Goal: Transaction & Acquisition: Register for event/course

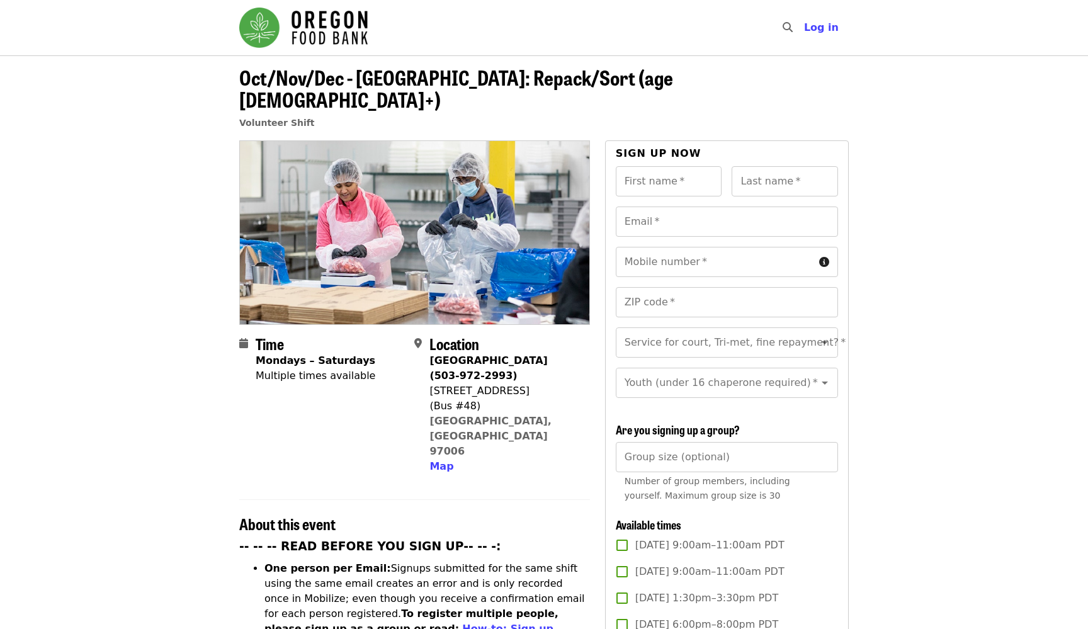
click at [937, 94] on header "Oct/Nov/Dec - [GEOGRAPHIC_DATA]: Repack/Sort (age [DEMOGRAPHIC_DATA]+) Voluntee…" at bounding box center [544, 97] width 1088 height 85
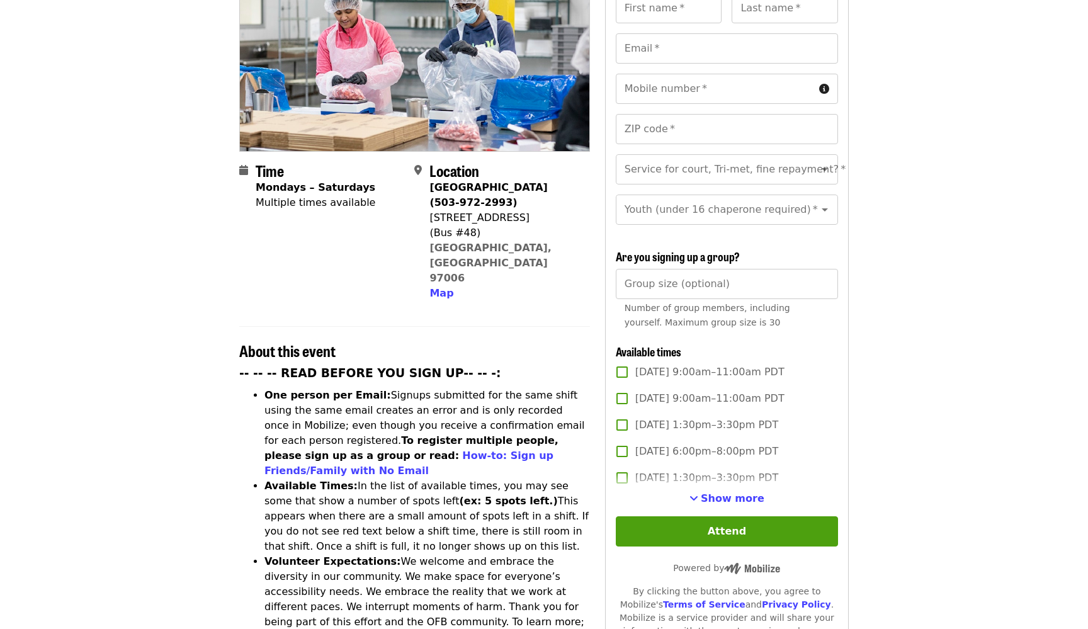
scroll to position [326, 0]
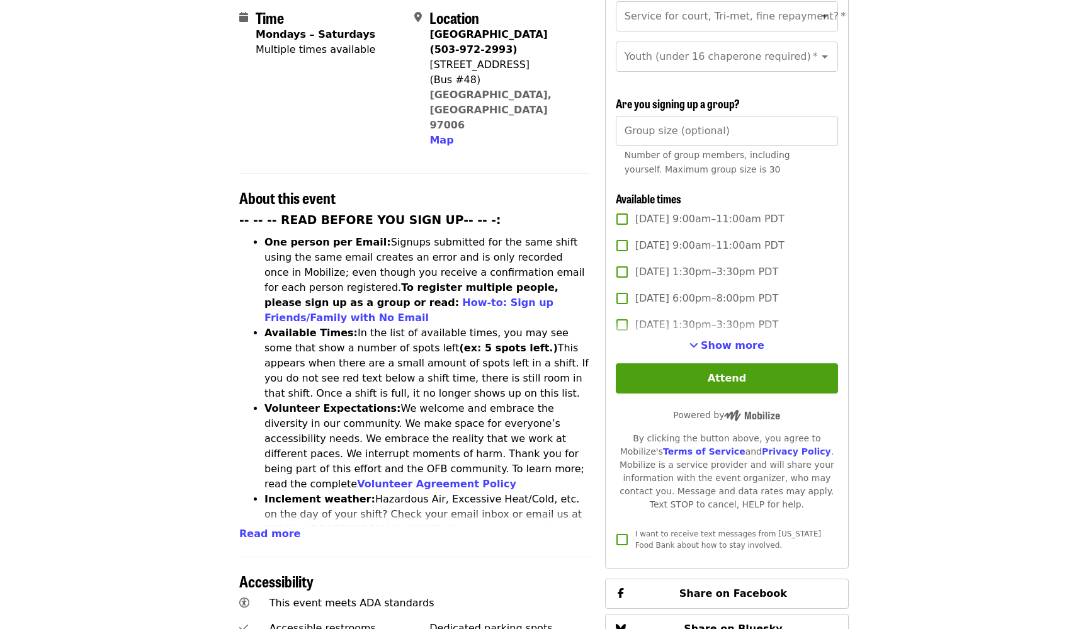
click at [358, 235] on li "One person per Email: Signups submitted for the same shift using the same email…" at bounding box center [427, 280] width 326 height 91
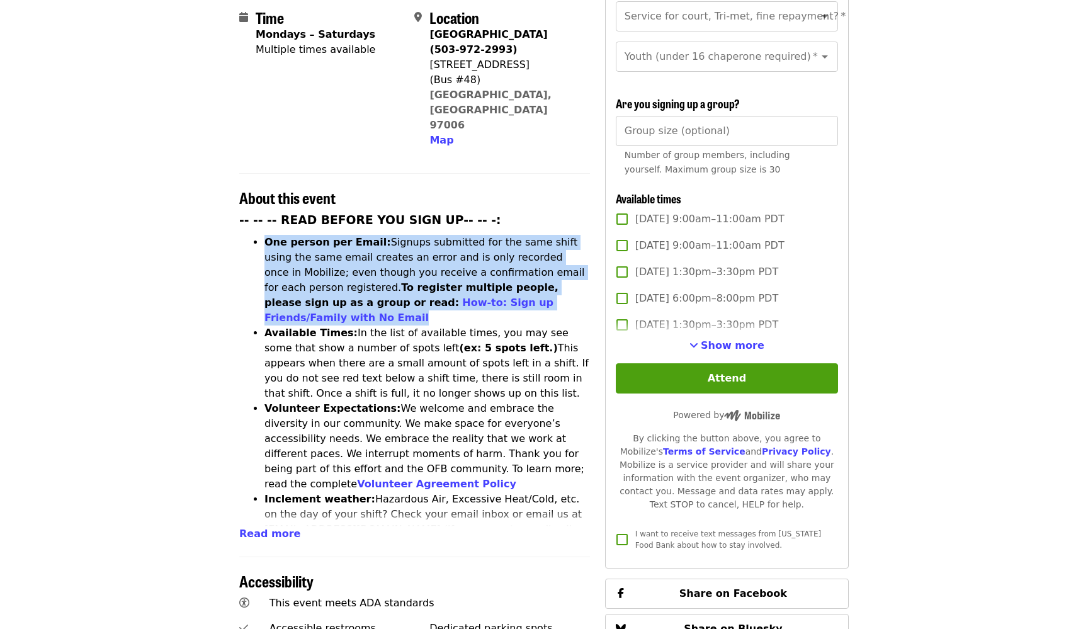
click at [356, 326] on li "Available Times: In the list of available times, you may see some that show a n…" at bounding box center [427, 364] width 326 height 76
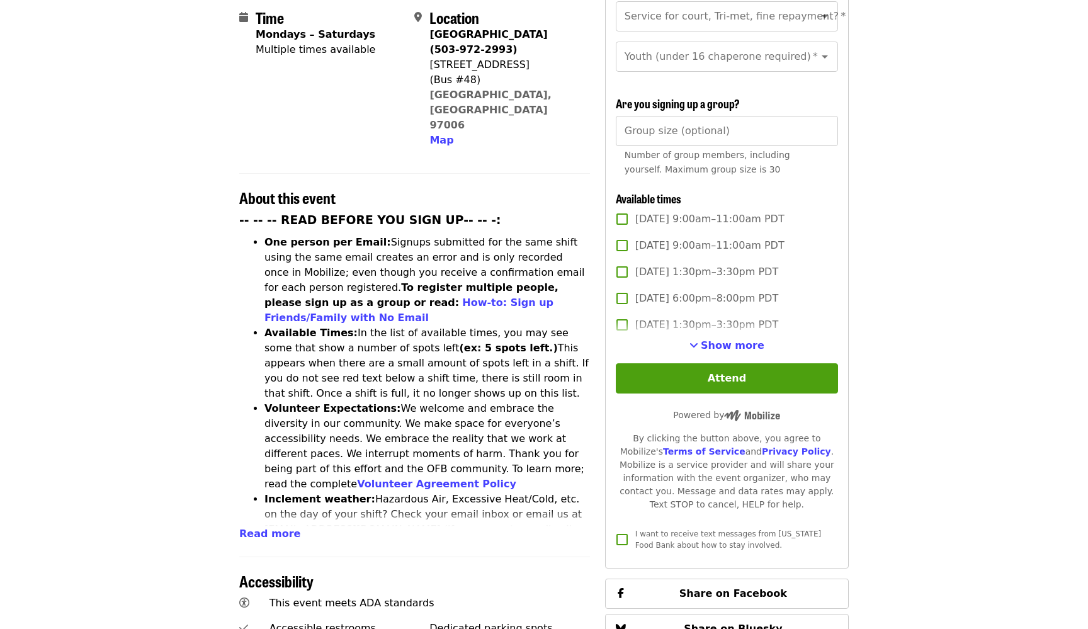
click at [356, 326] on li "Available Times: In the list of available times, you may see some that show a n…" at bounding box center [427, 364] width 326 height 76
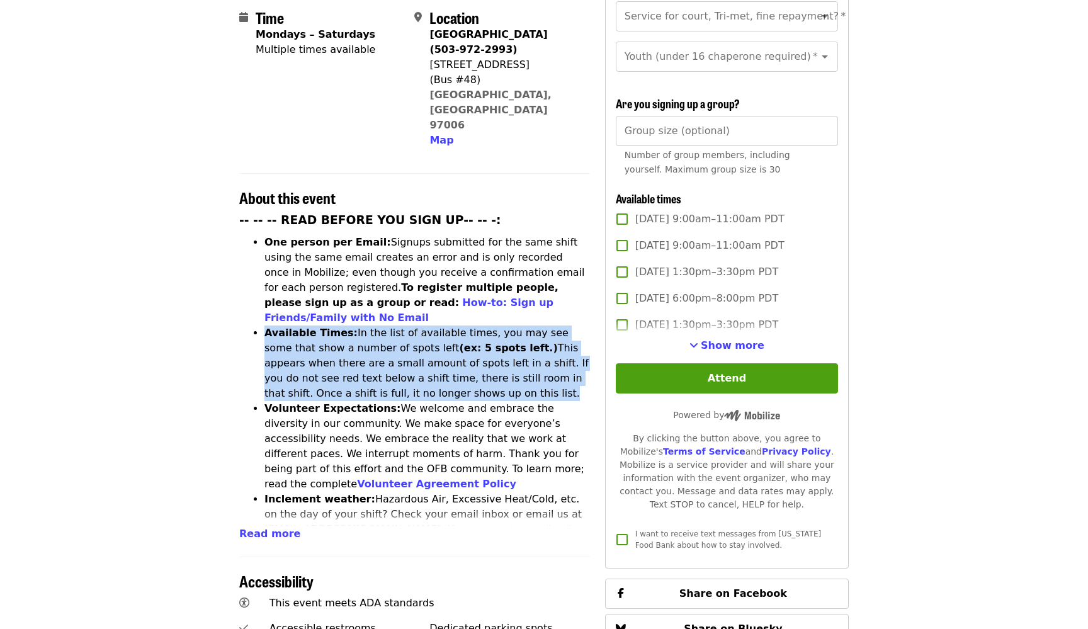
click at [359, 326] on li "Available Times: In the list of available times, you may see some that show a n…" at bounding box center [427, 364] width 326 height 76
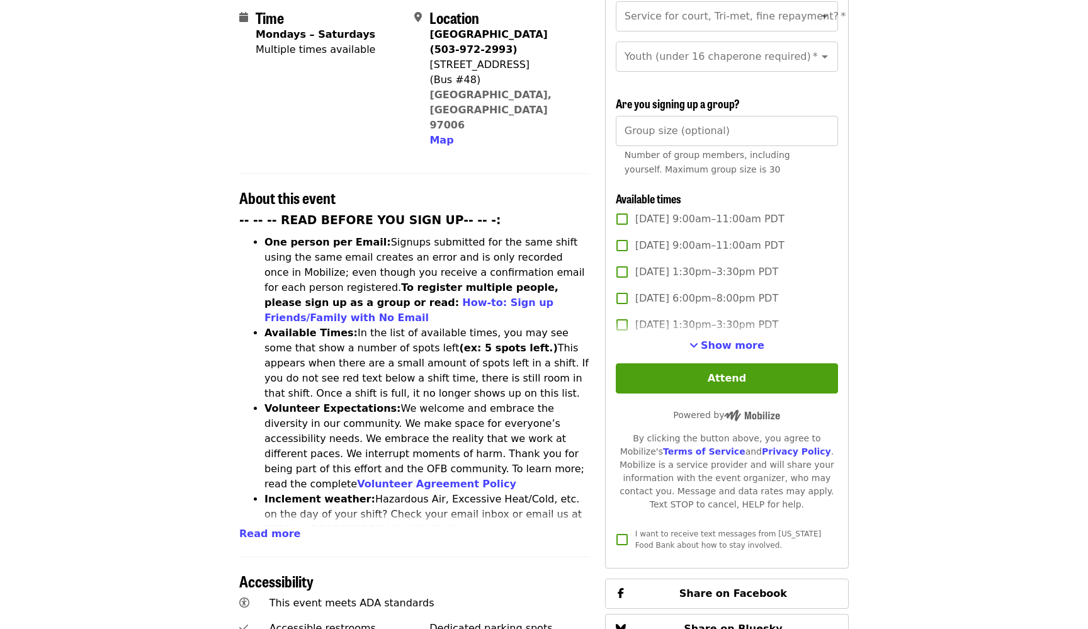
click at [359, 326] on li "Available Times: In the list of available times, you may see some that show a n…" at bounding box center [427, 364] width 326 height 76
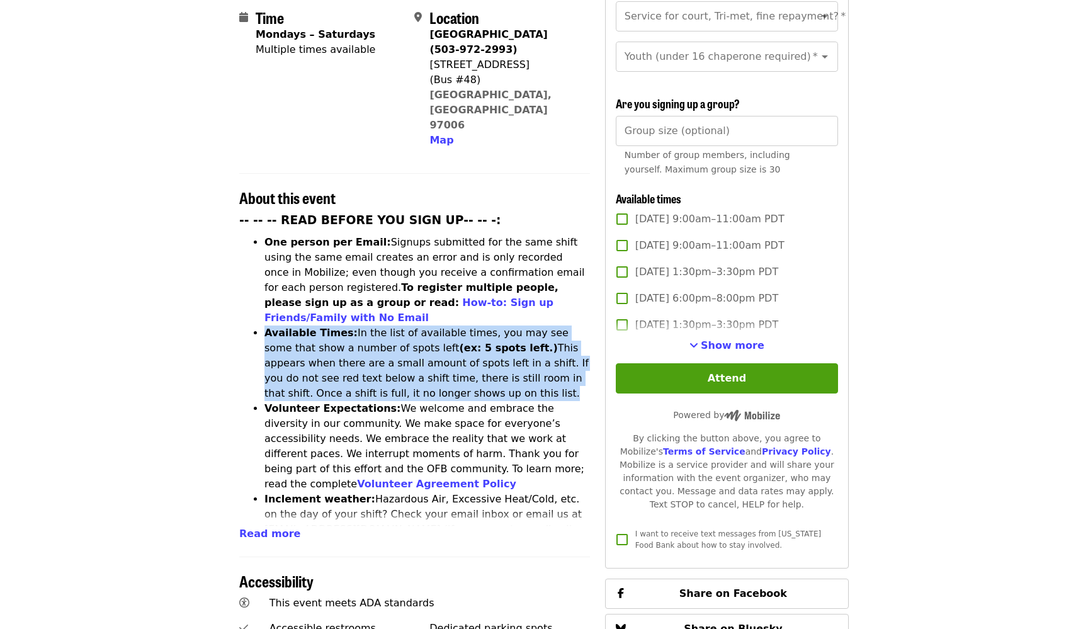
click at [339, 401] on li "Volunteer Expectations: We welcome and embrace the diversity in our community. …" at bounding box center [427, 446] width 326 height 91
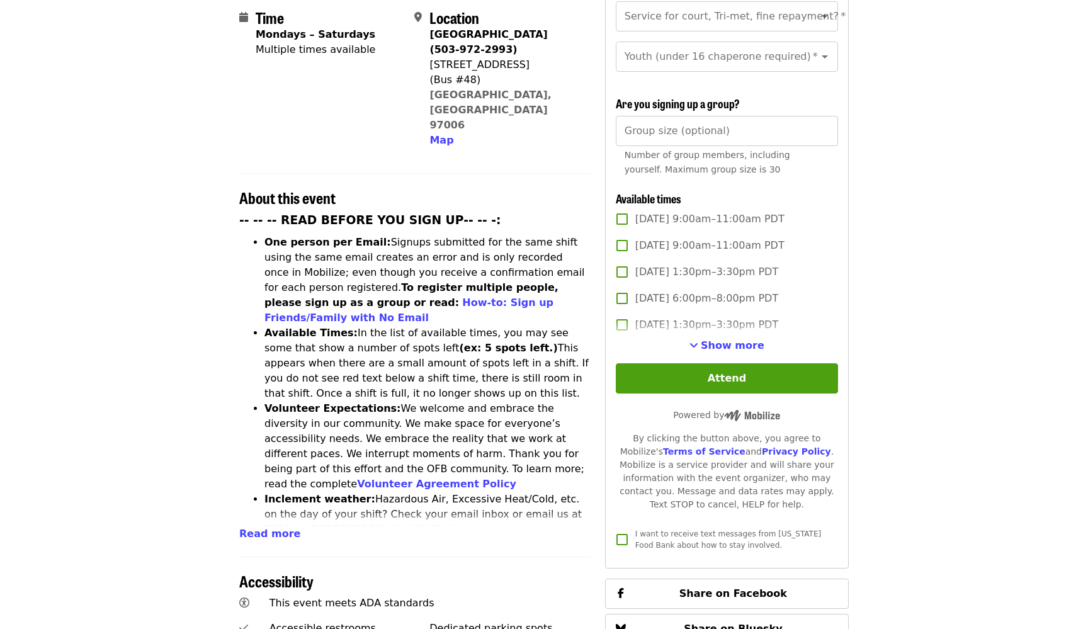
click at [339, 401] on li "Volunteer Expectations: We welcome and embrace the diversity in our community. …" at bounding box center [427, 446] width 326 height 91
click at [410, 401] on li "Volunteer Expectations: We welcome and embrace the diversity in our community. …" at bounding box center [427, 446] width 326 height 91
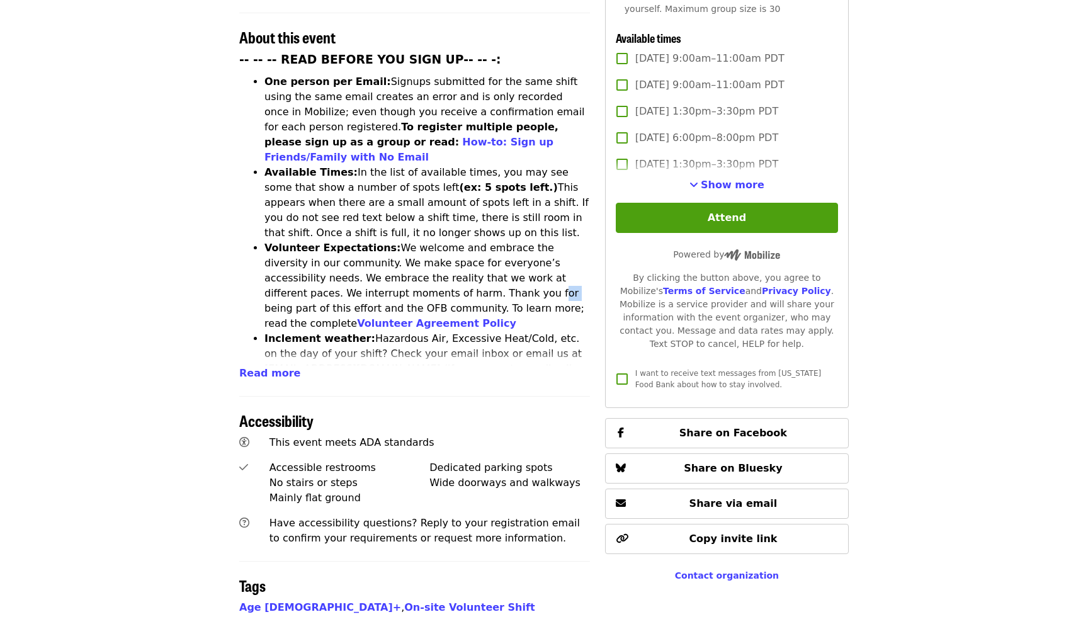
scroll to position [516, 0]
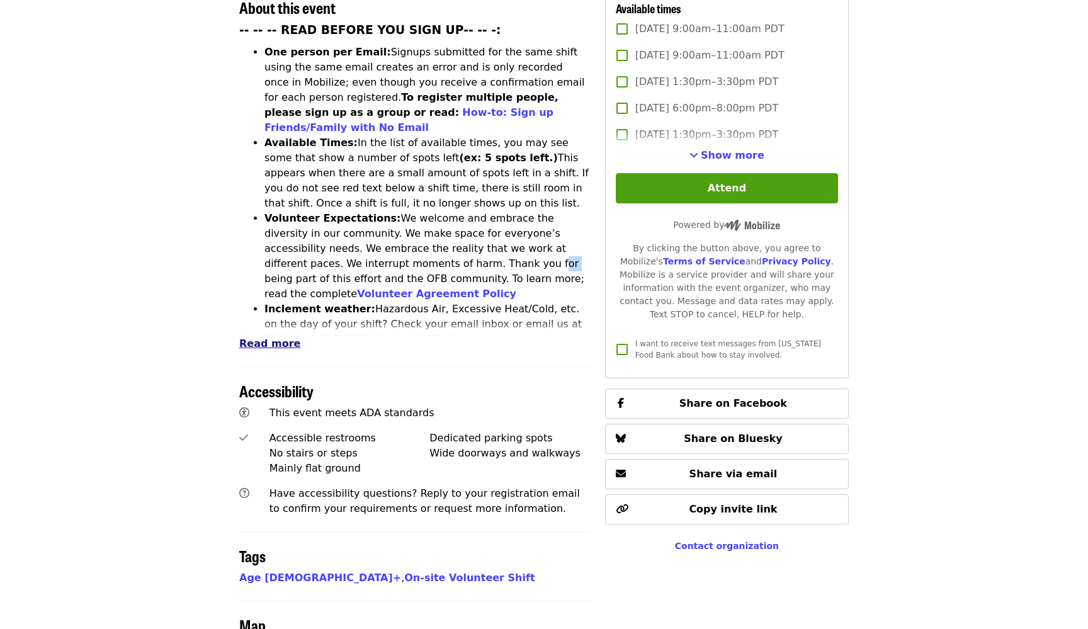
click at [264, 338] on span "Read more" at bounding box center [269, 344] width 61 height 12
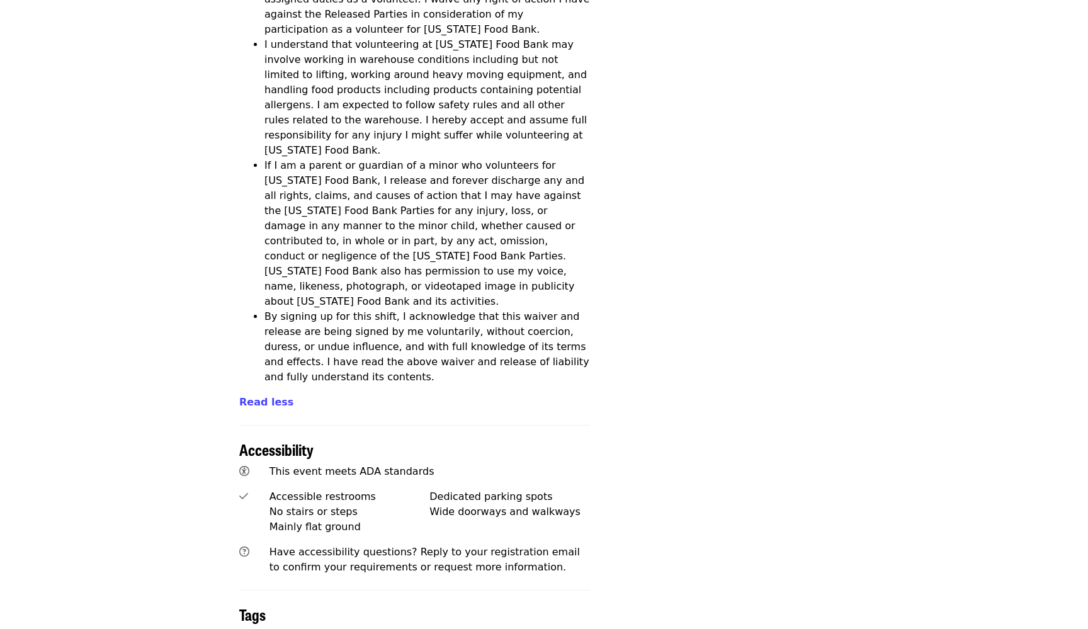
scroll to position [4510, 0]
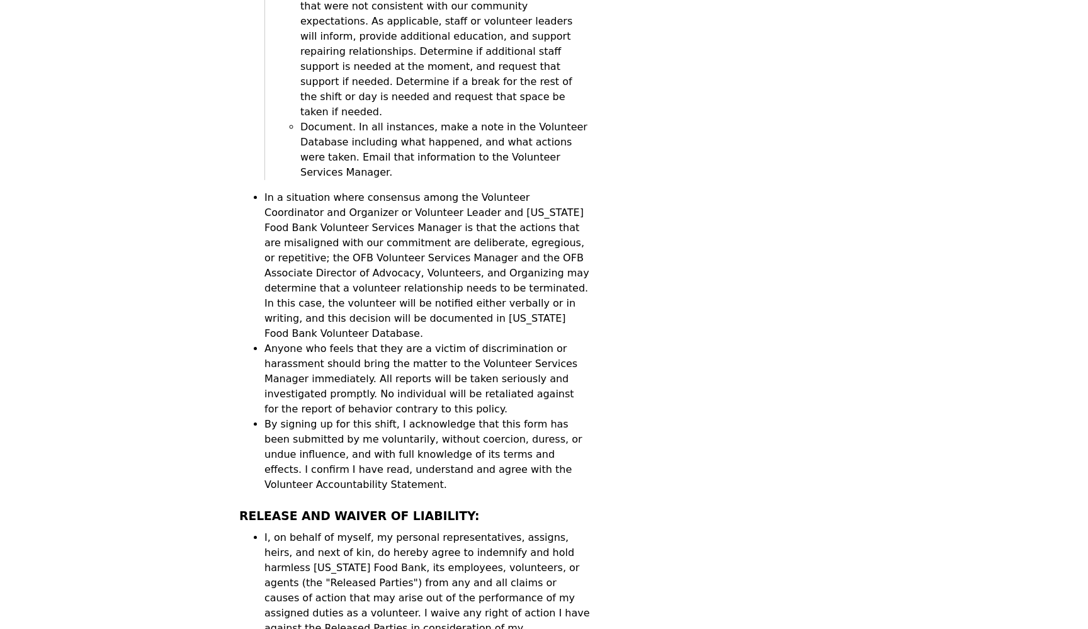
scroll to position [3979, 0]
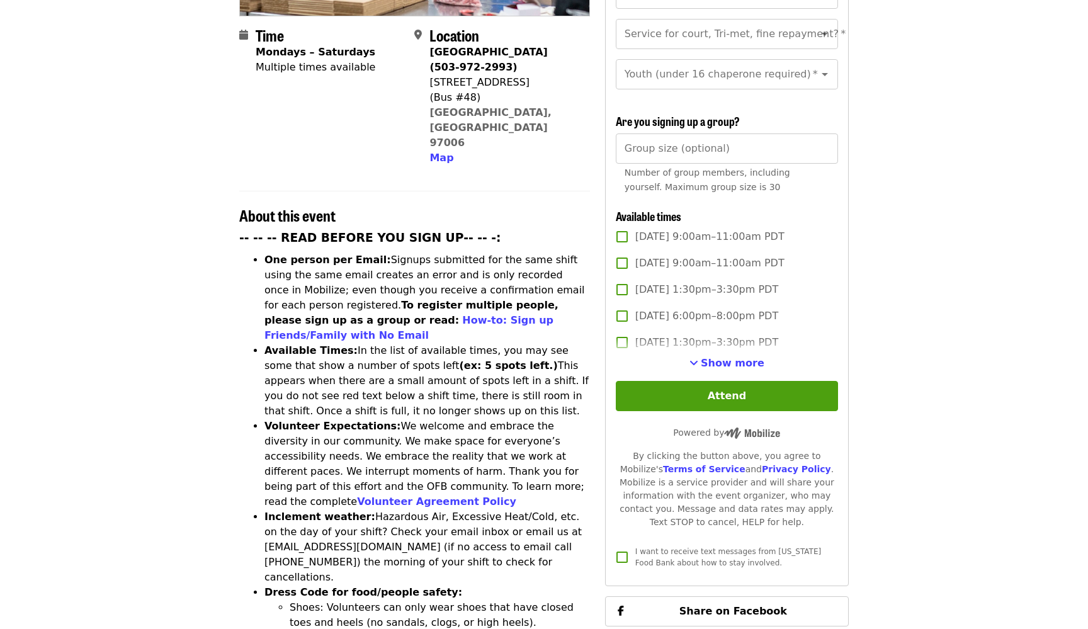
scroll to position [265, 0]
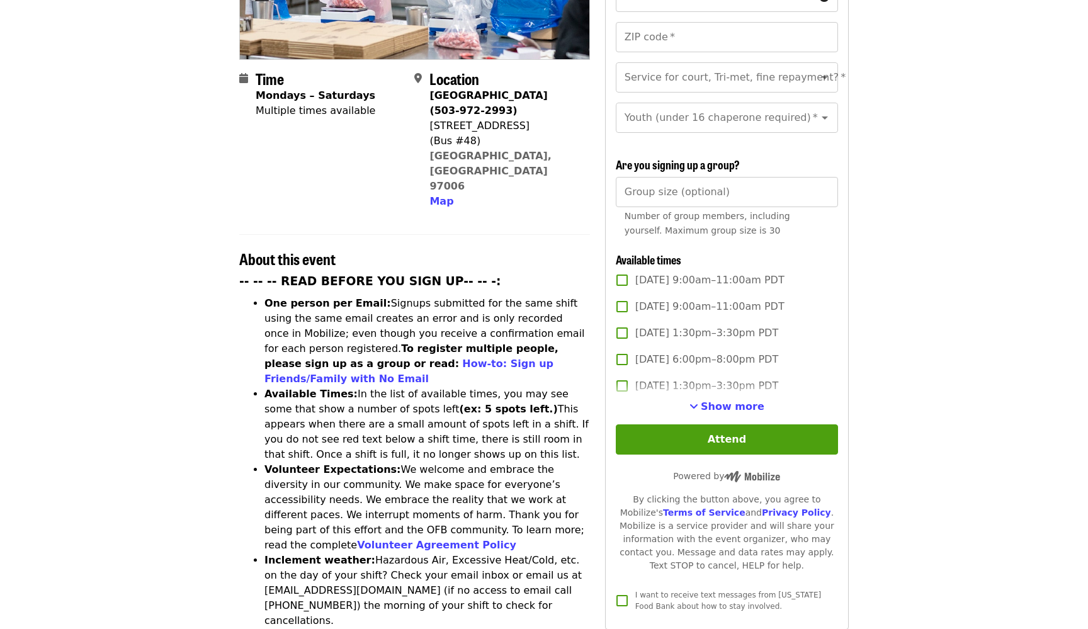
click at [726, 400] on span "Show more" at bounding box center [733, 406] width 64 height 12
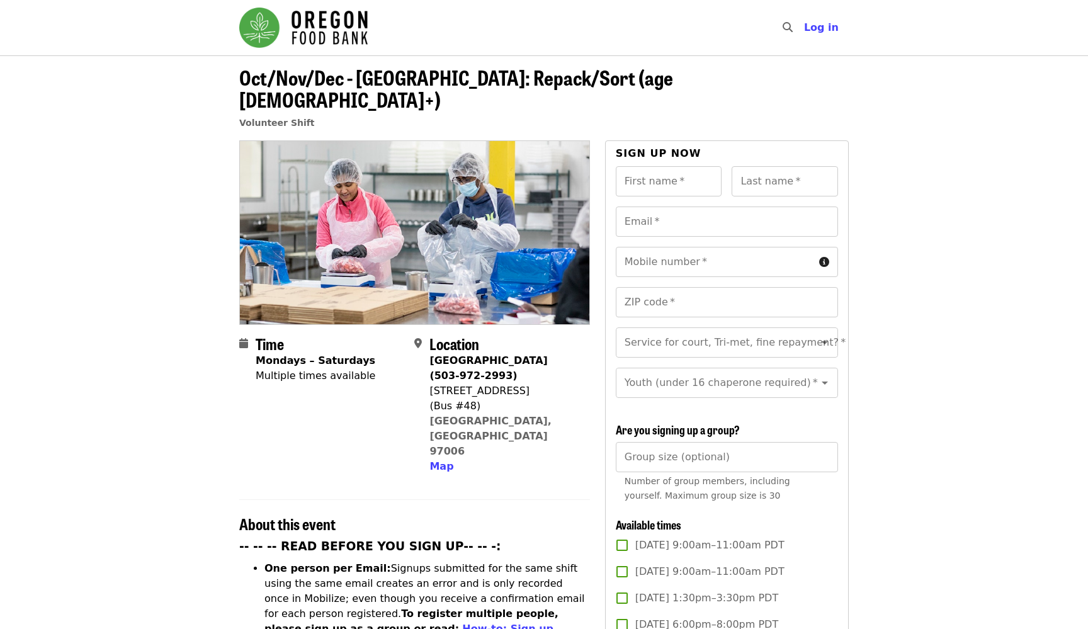
scroll to position [0, 0]
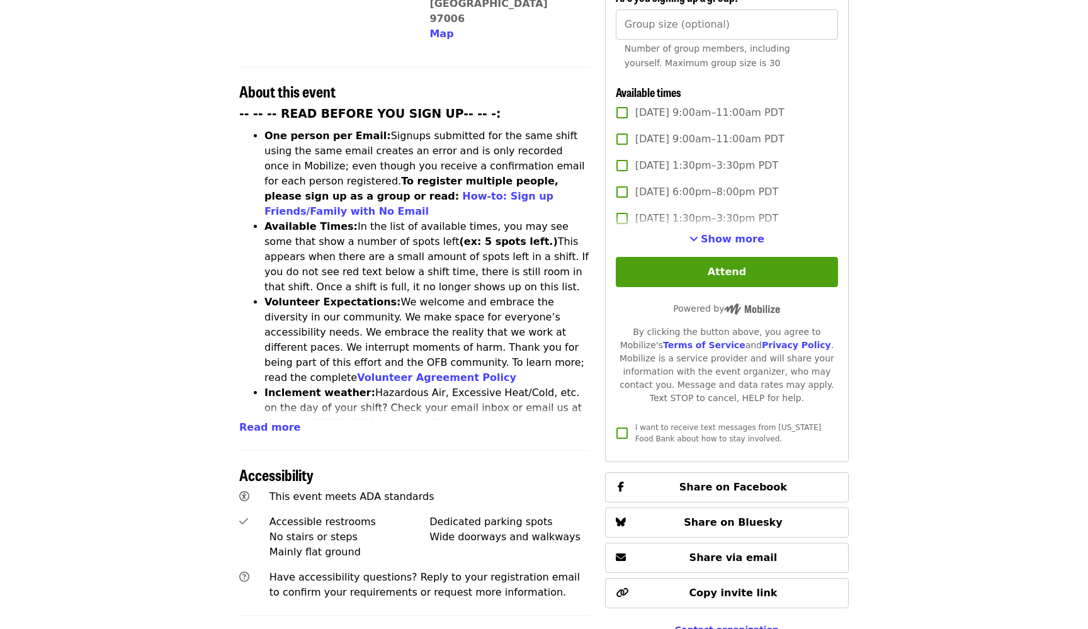
scroll to position [538, 0]
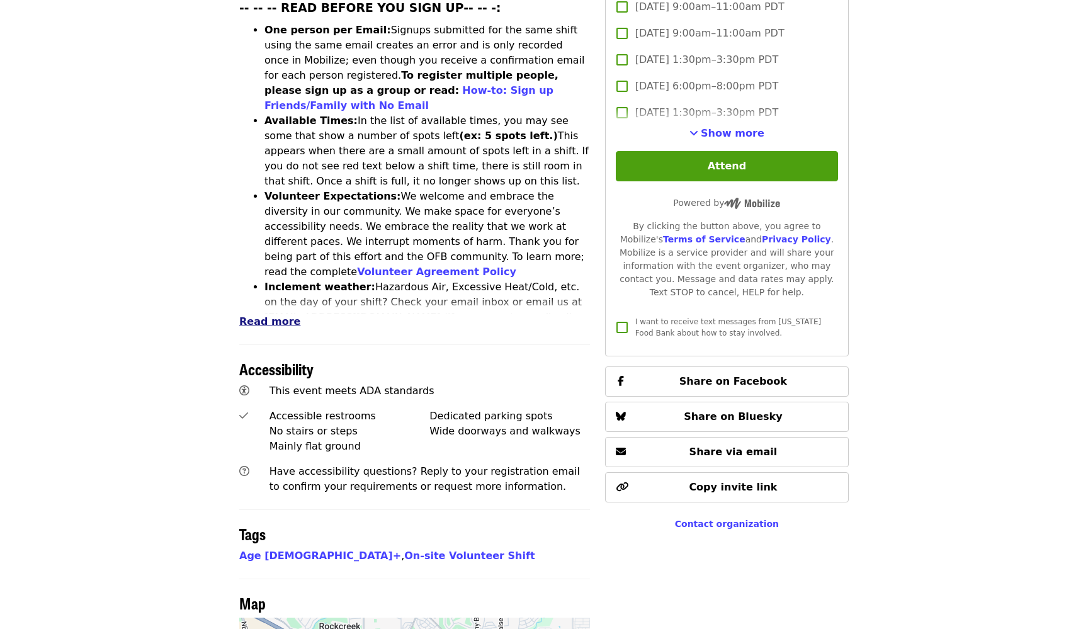
click at [272, 315] on span "Read more" at bounding box center [269, 321] width 61 height 12
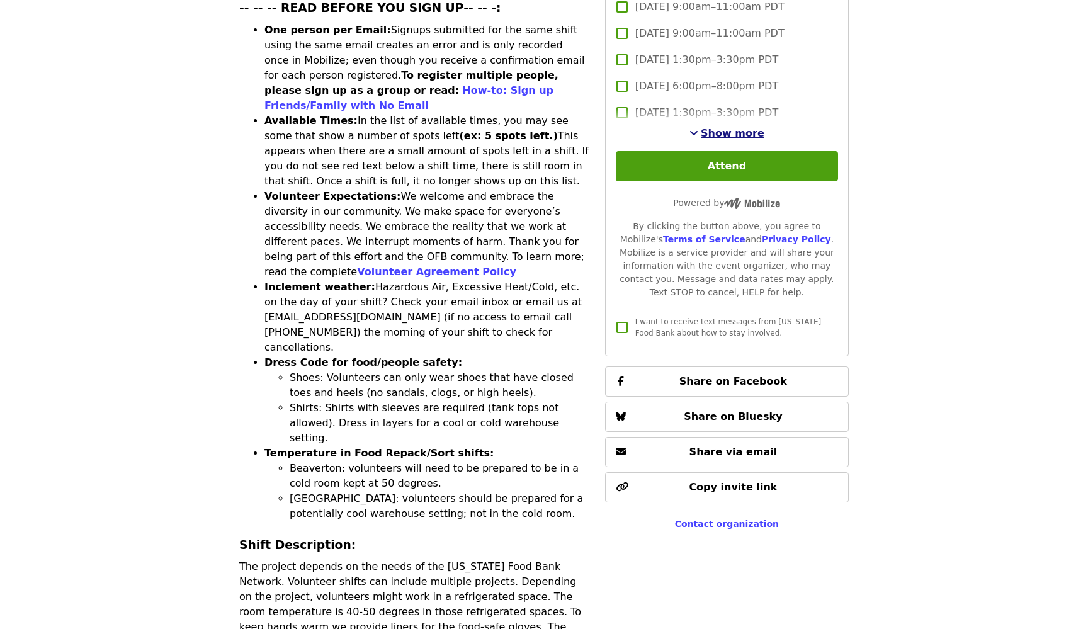
click at [727, 127] on span "Show more" at bounding box center [733, 133] width 64 height 12
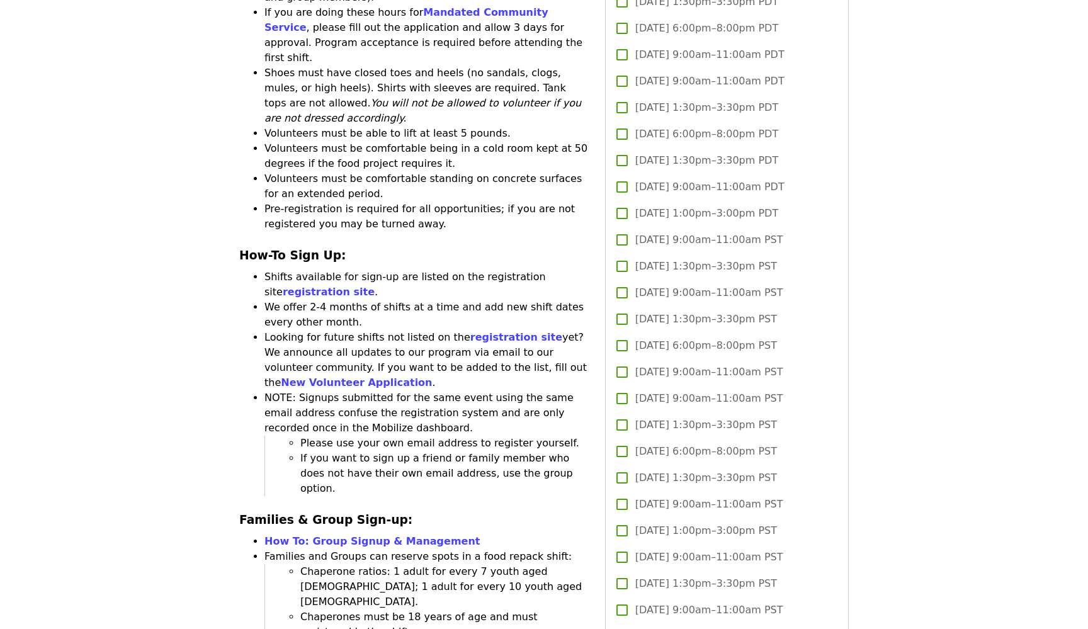
scroll to position [1590, 0]
